Goal: Navigation & Orientation: Find specific page/section

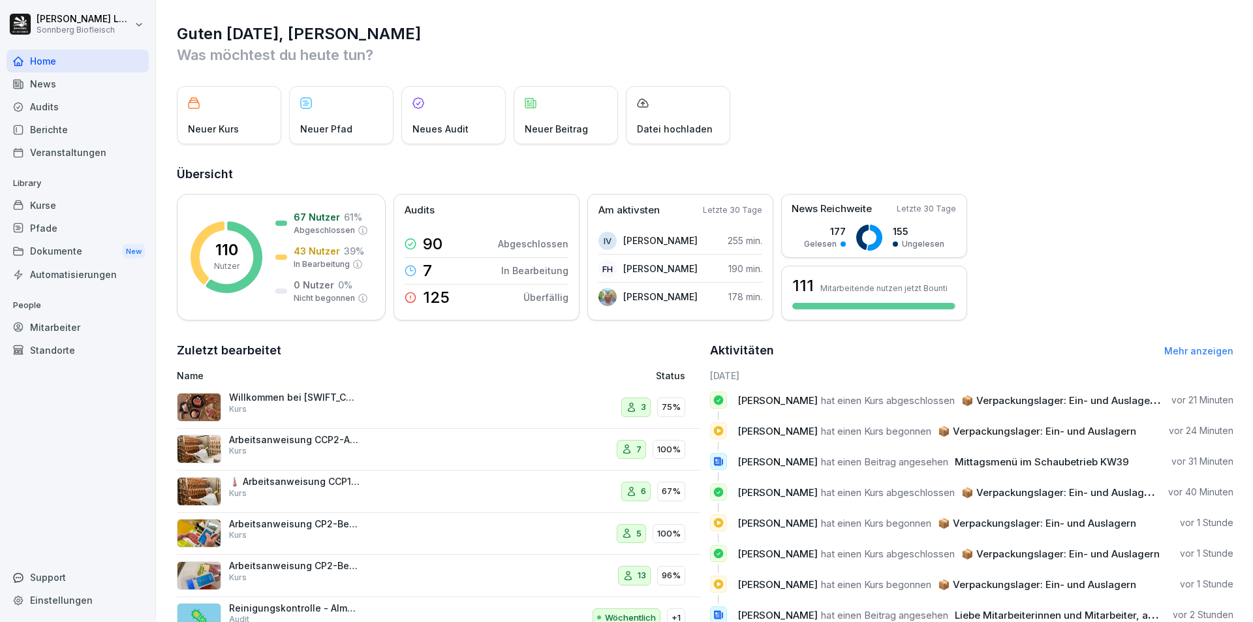
click at [1180, 355] on link "Mehr anzeigen" at bounding box center [1199, 350] width 69 height 11
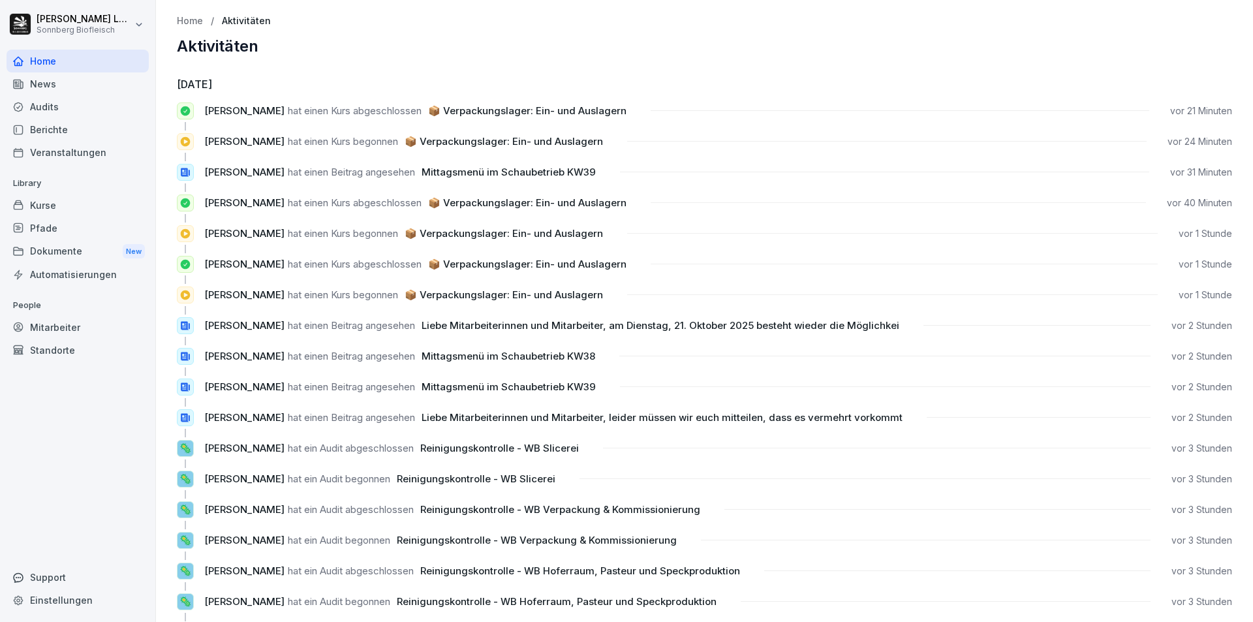
click at [187, 20] on p "Home" at bounding box center [190, 21] width 26 height 11
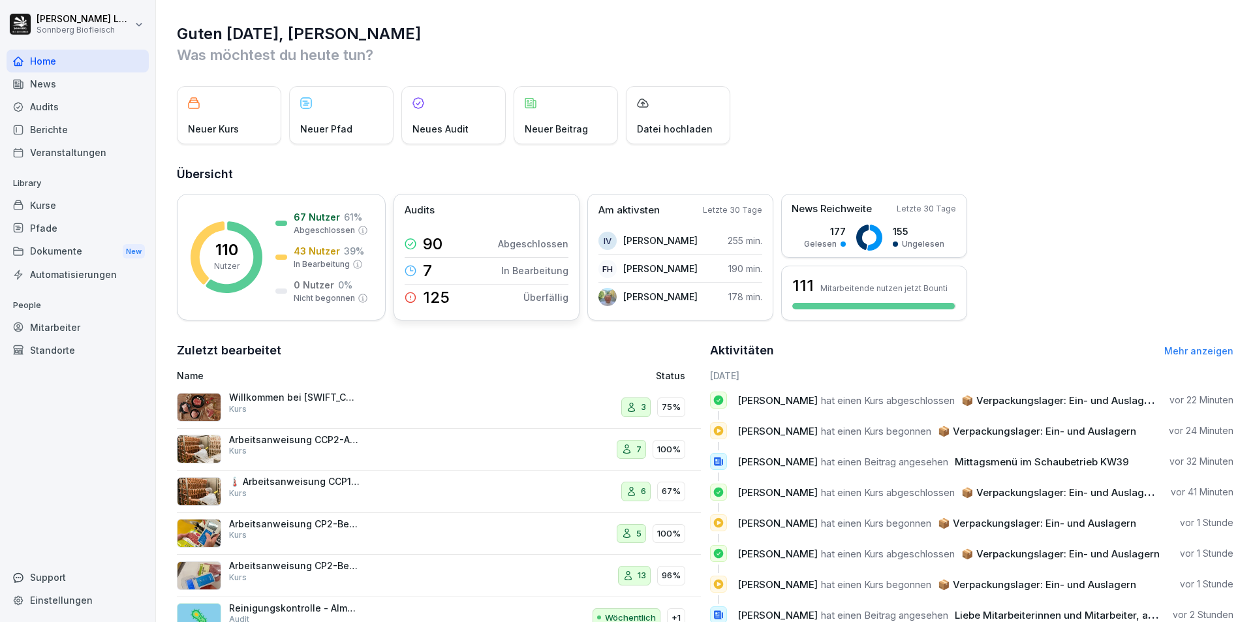
click at [466, 299] on div "125 Überfällig" at bounding box center [487, 298] width 164 height 26
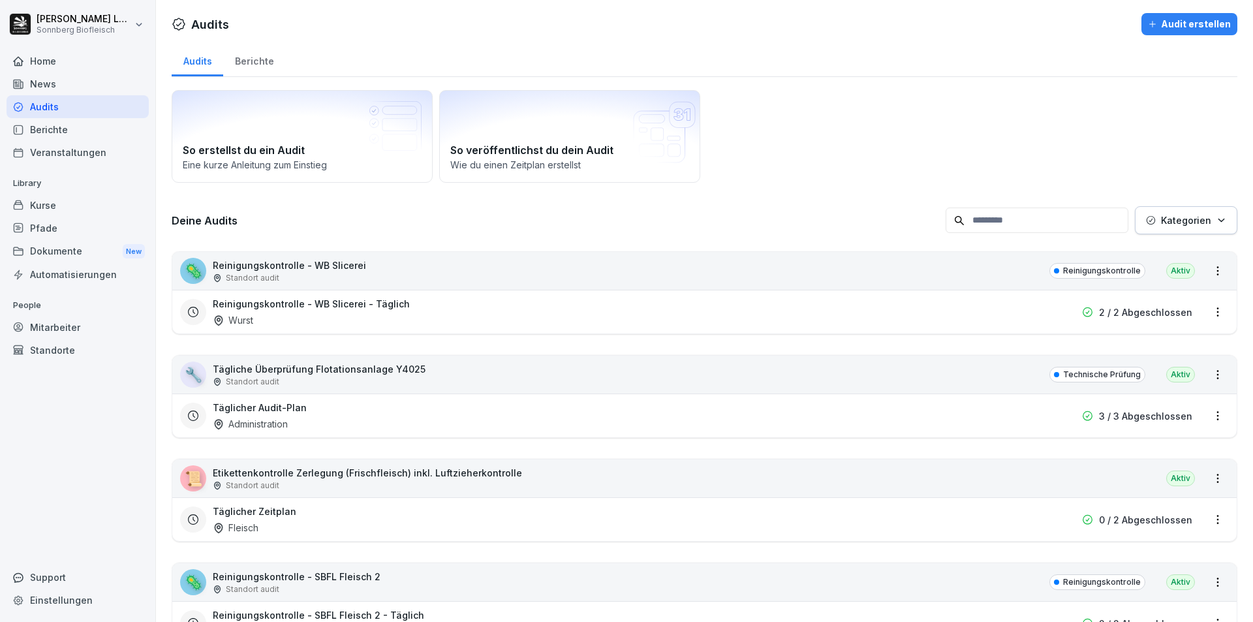
click at [247, 61] on div "Berichte" at bounding box center [254, 59] width 62 height 33
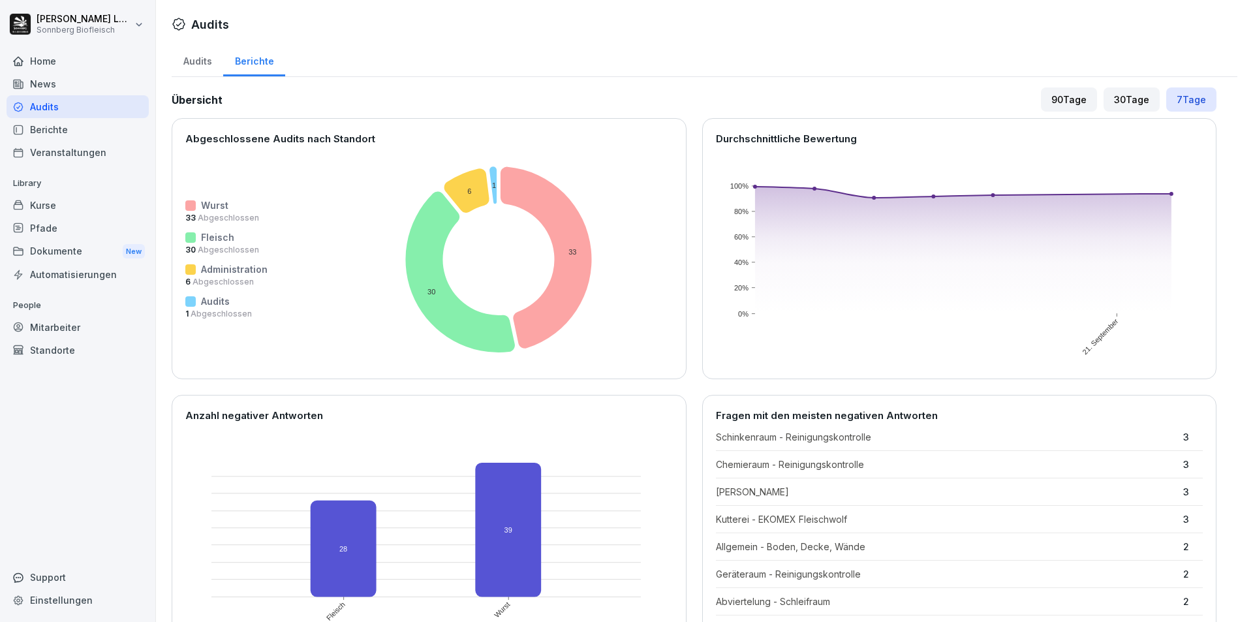
click at [198, 64] on div "Audits" at bounding box center [198, 59] width 52 height 33
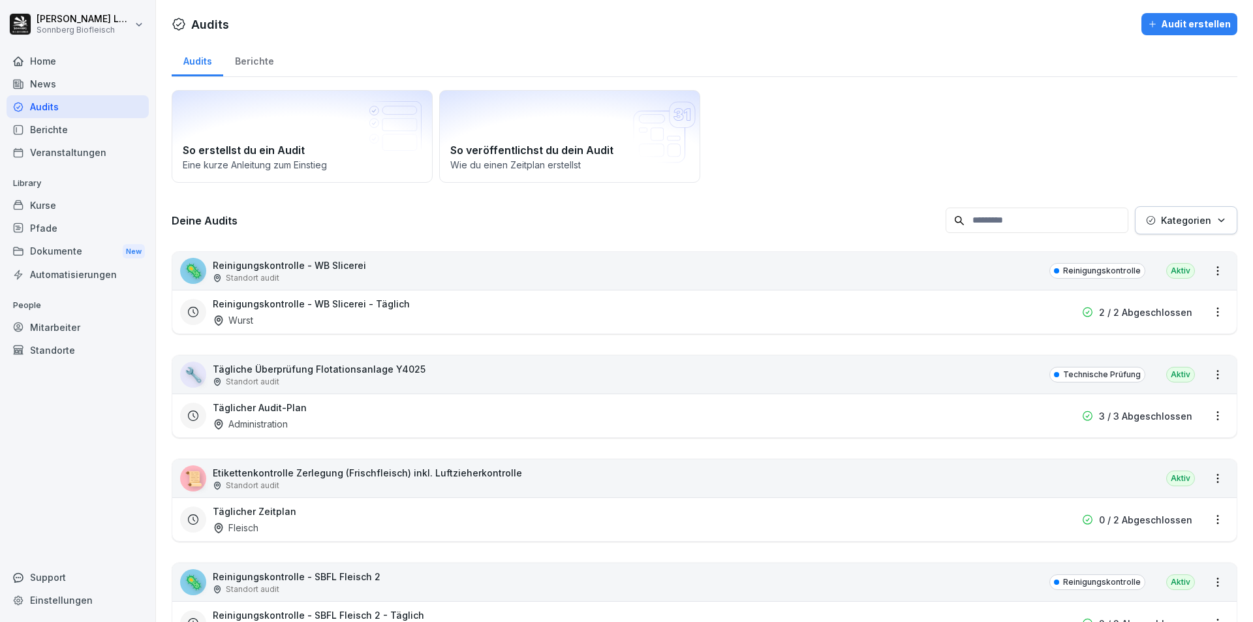
click at [242, 57] on div "Berichte" at bounding box center [254, 59] width 62 height 33
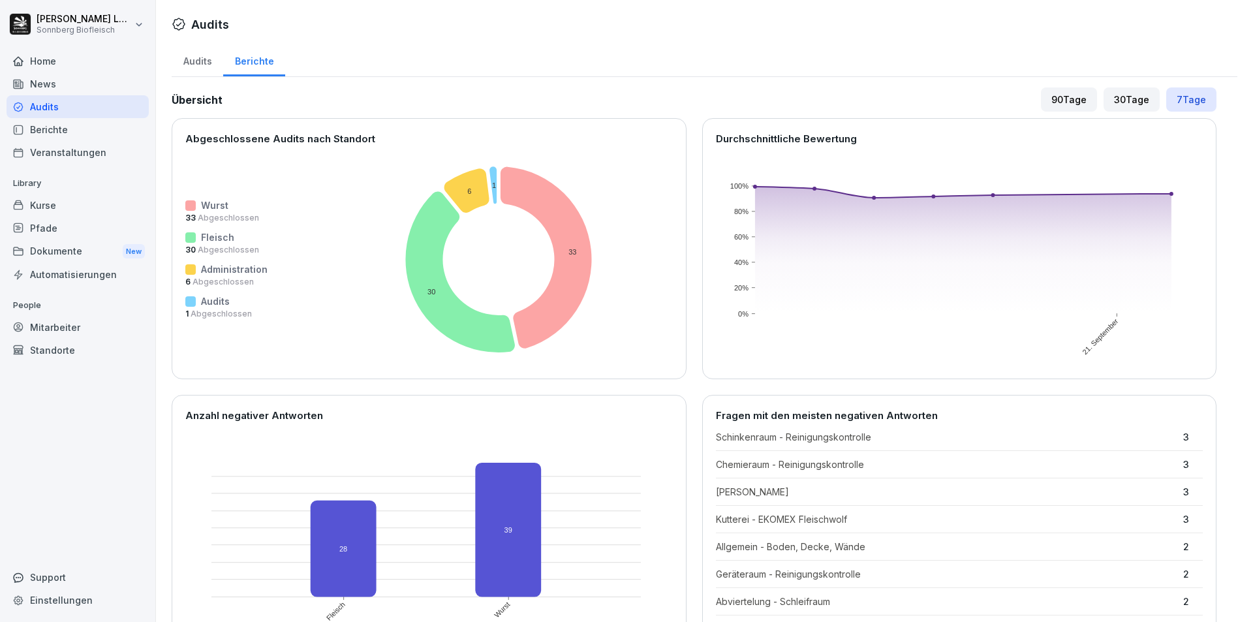
click at [107, 202] on div "Kurse" at bounding box center [78, 205] width 142 height 23
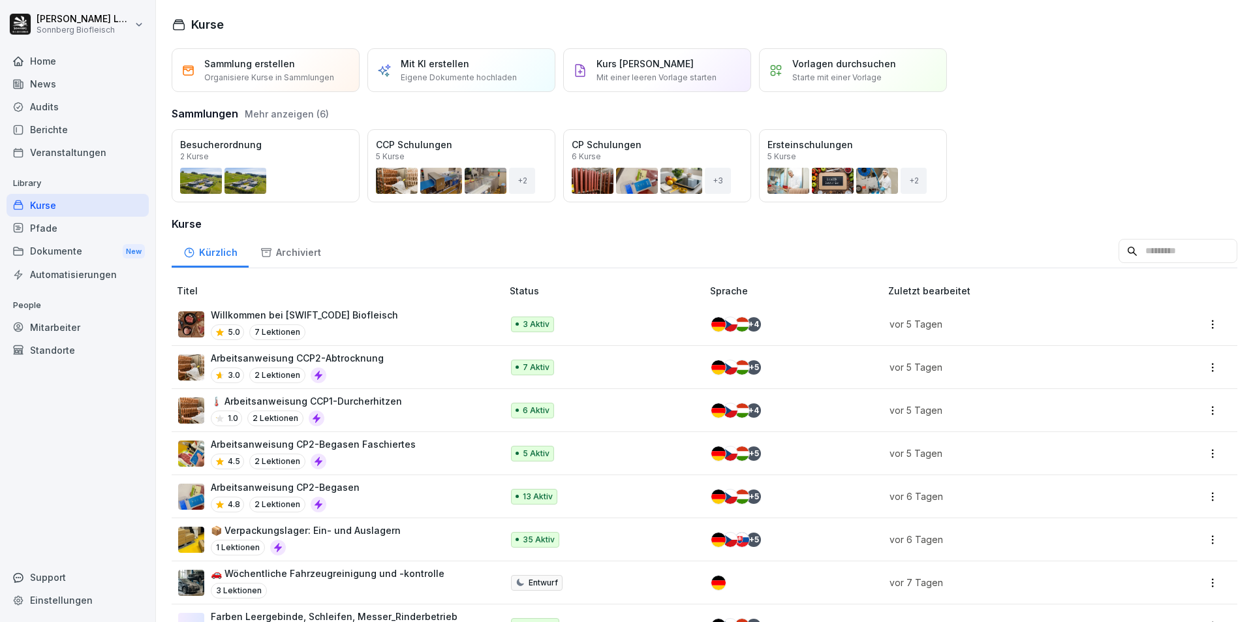
click at [86, 59] on div "Home" at bounding box center [78, 61] width 142 height 23
